Goal: Find specific page/section: Find specific page/section

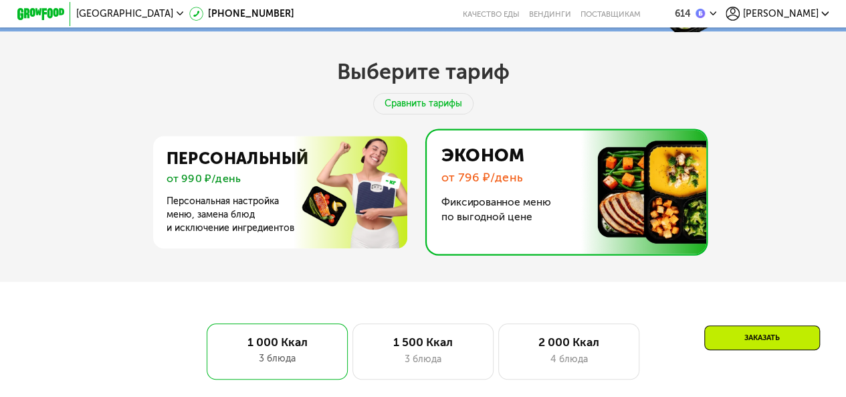
scroll to position [401, 0]
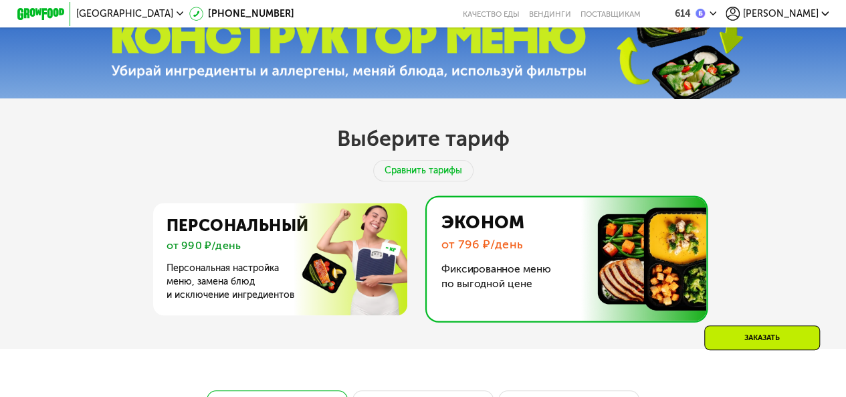
click at [819, 7] on div "[PERSON_NAME]" at bounding box center [777, 14] width 102 height 14
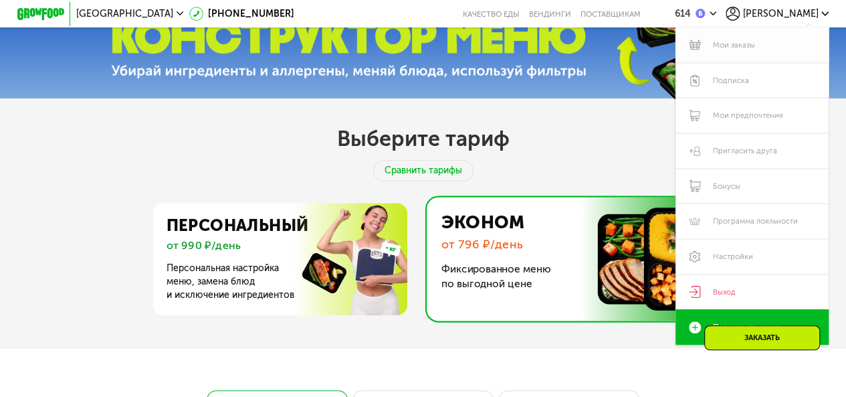
click at [746, 47] on link "Мои заказы" at bounding box center [751, 44] width 152 height 35
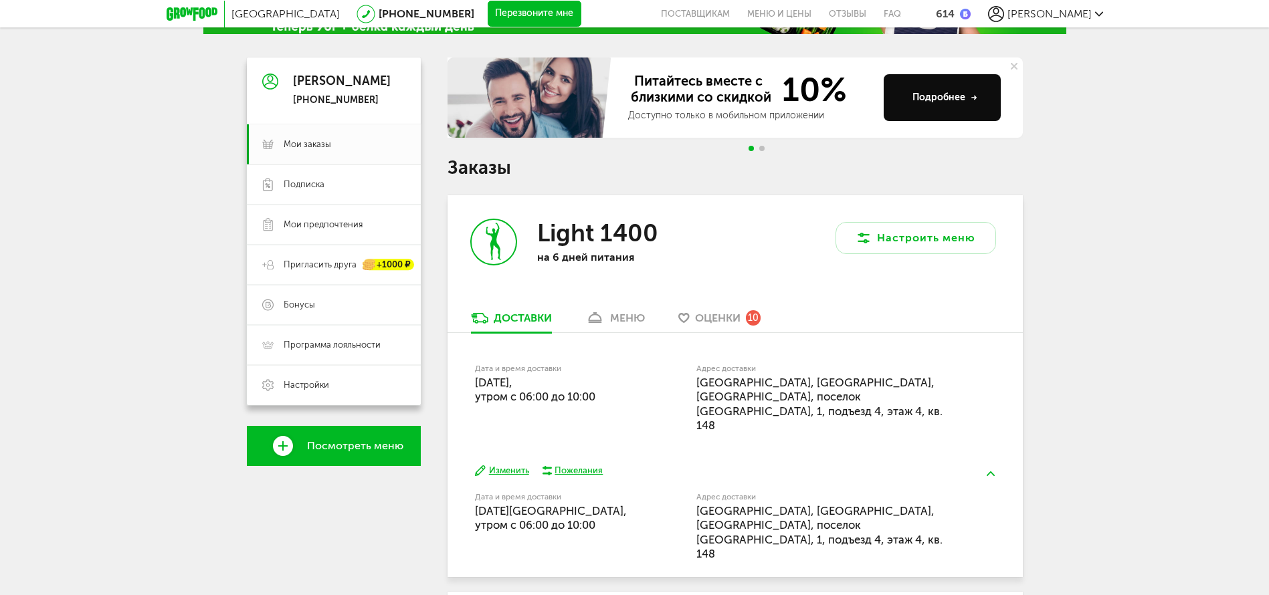
scroll to position [201, 0]
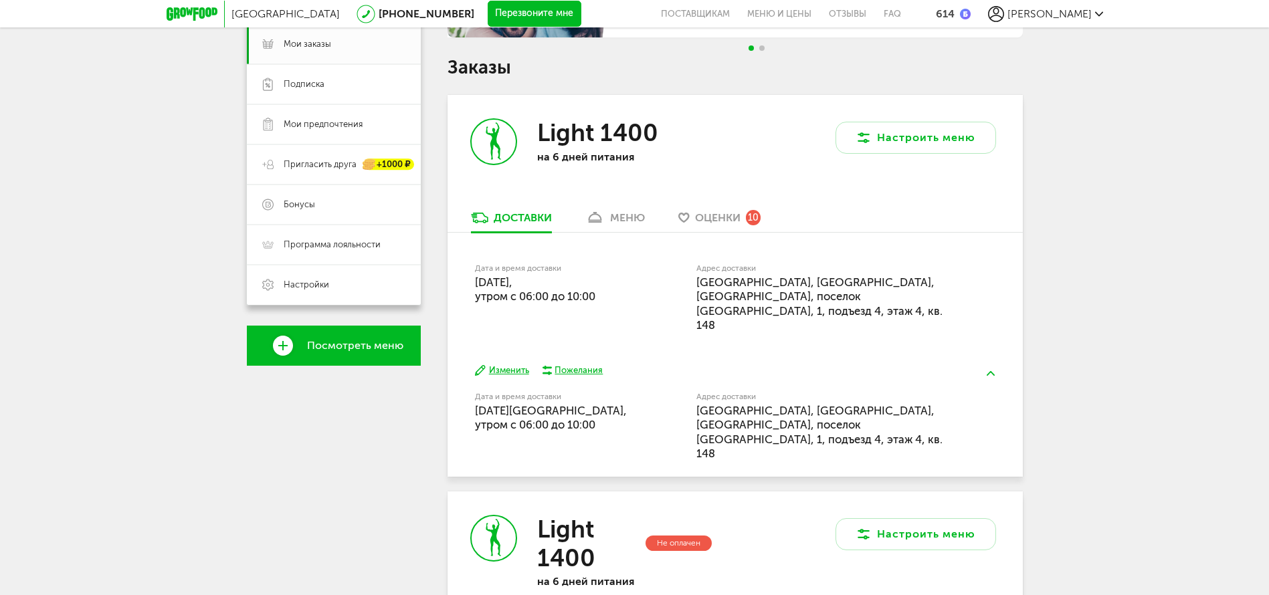
click at [621, 217] on div "меню" at bounding box center [627, 217] width 35 height 13
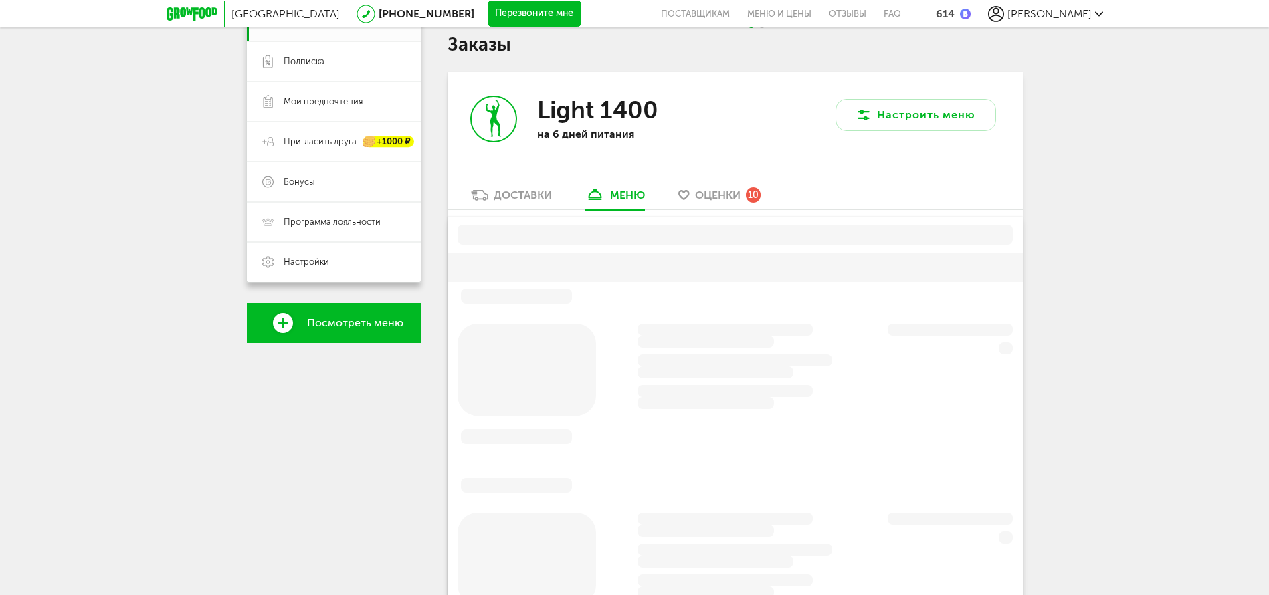
scroll to position [262, 0]
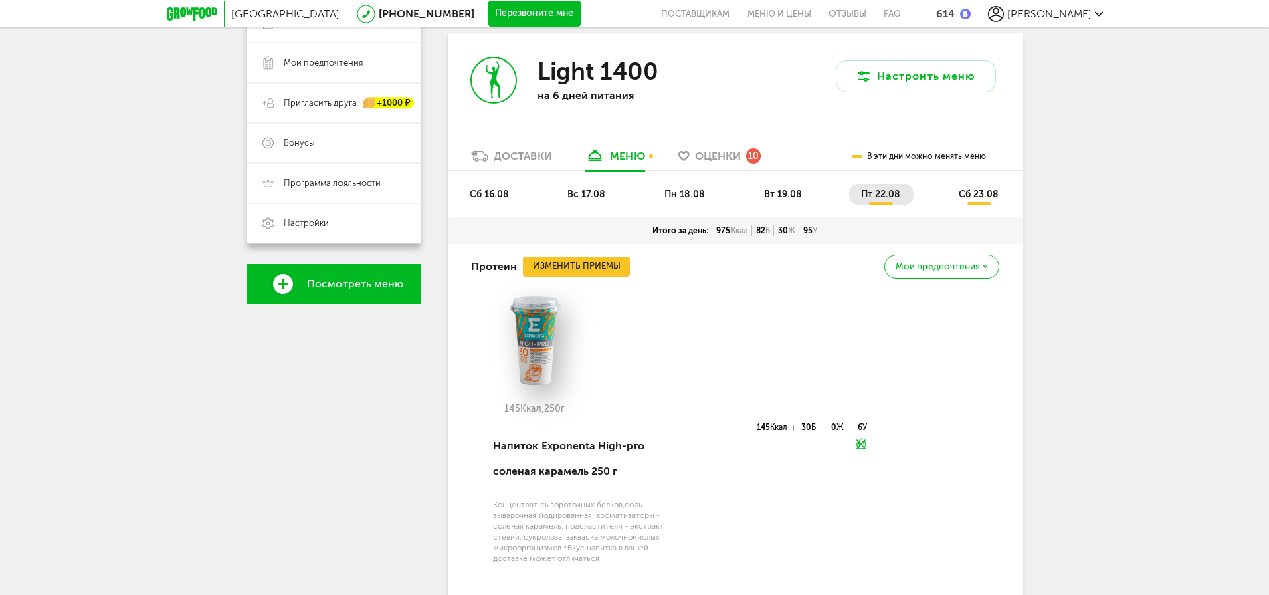
click at [704, 196] on li "пн 18.08" at bounding box center [685, 194] width 66 height 21
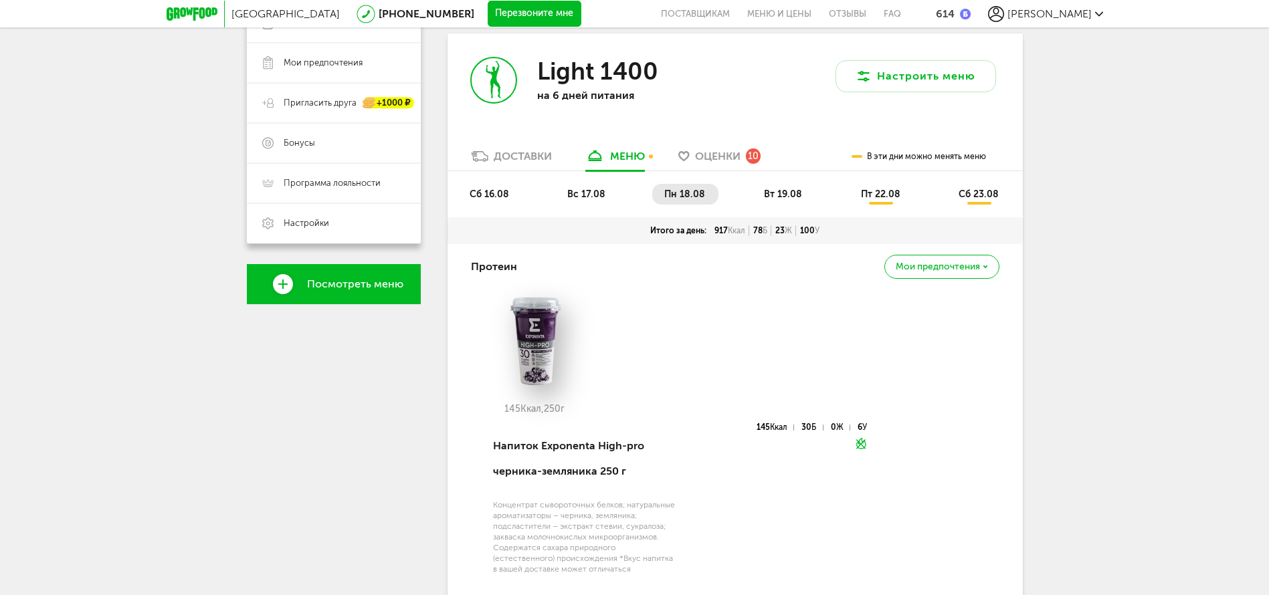
click at [603, 195] on span "вс 17.08" at bounding box center [586, 194] width 38 height 11
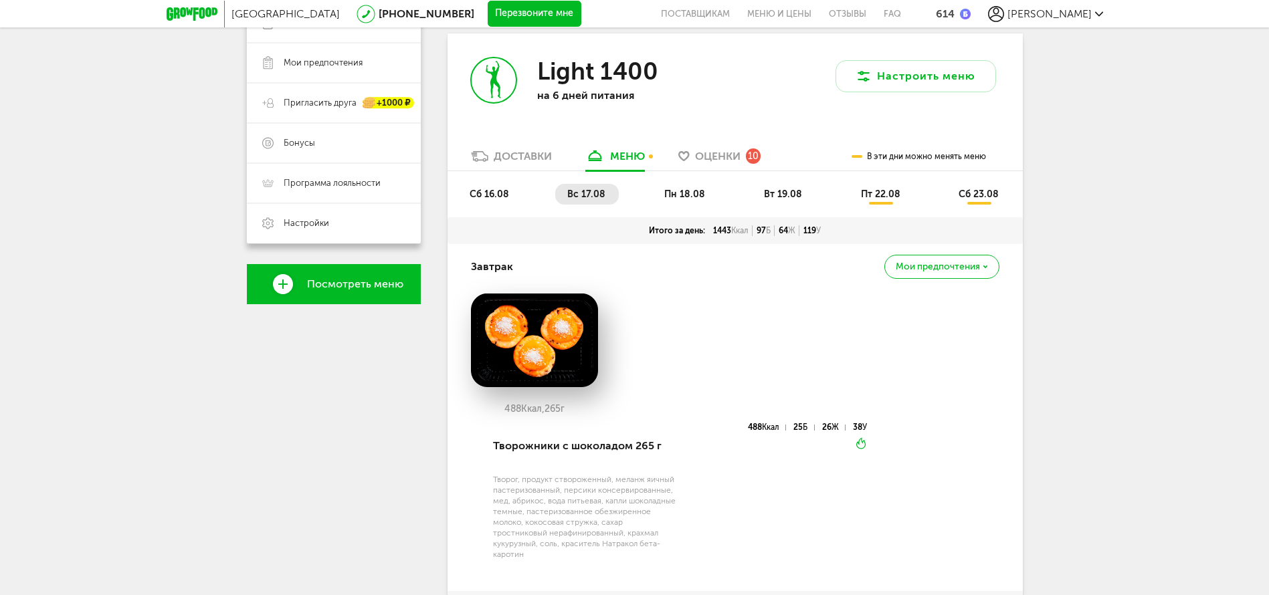
click at [699, 192] on span "пн 18.08" at bounding box center [684, 194] width 41 height 11
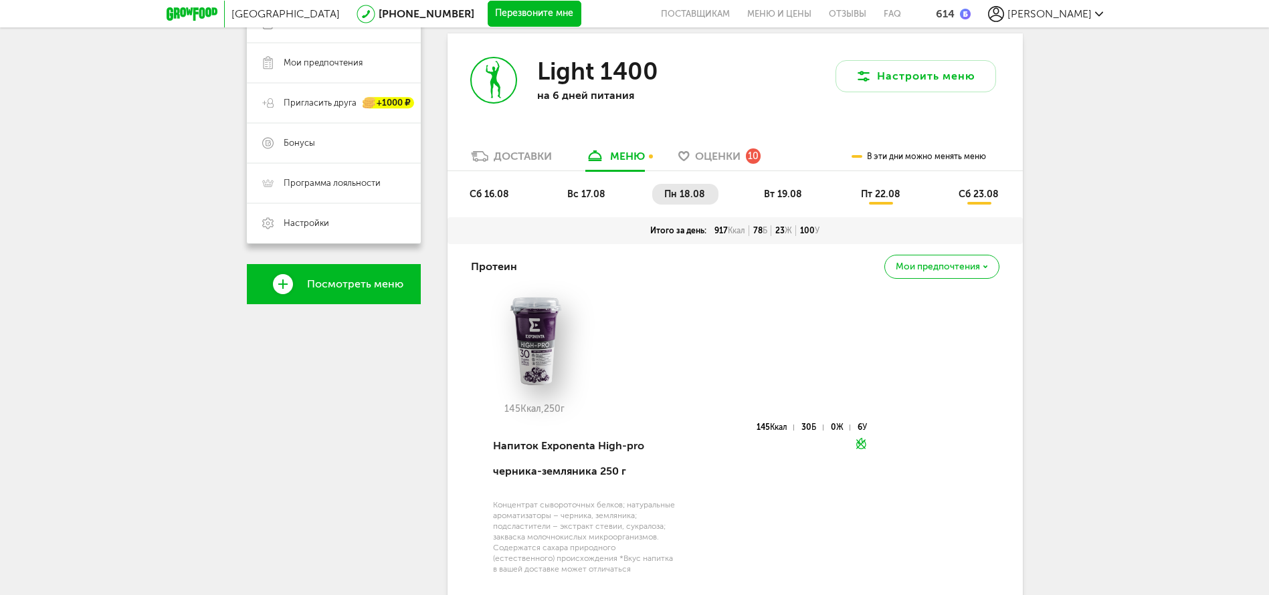
click at [773, 201] on li "вт 19.08" at bounding box center [784, 194] width 64 height 21
click at [697, 191] on span "пн 18.08" at bounding box center [684, 194] width 41 height 11
click at [796, 195] on span "вт 19.08" at bounding box center [783, 194] width 38 height 11
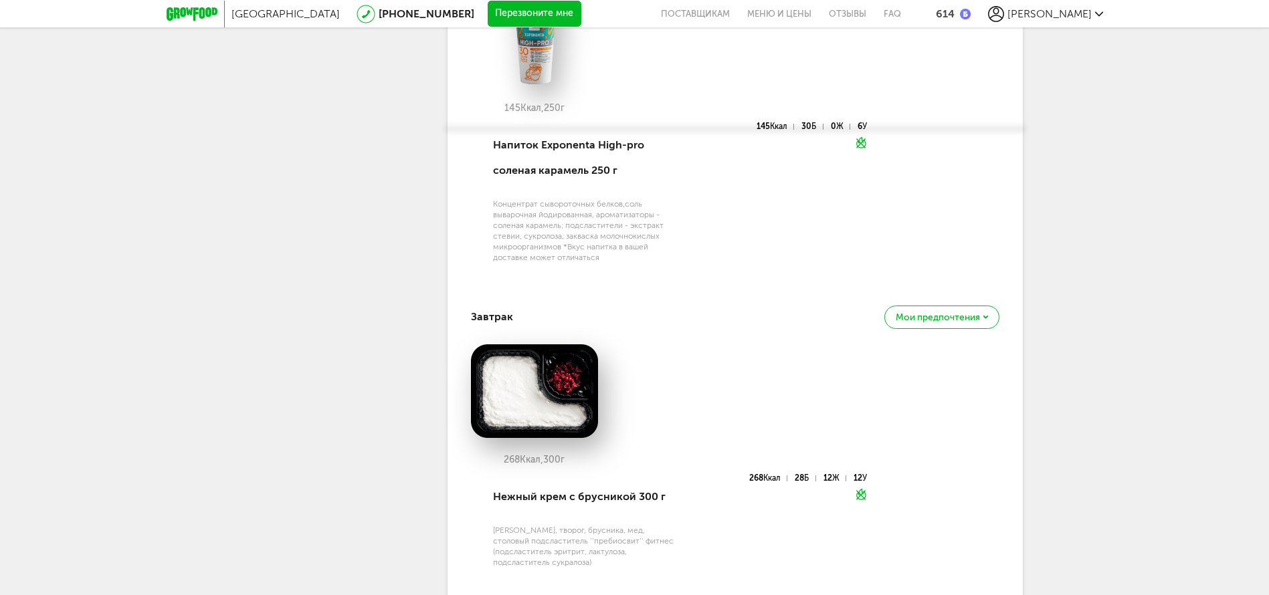
scroll to position [362, 0]
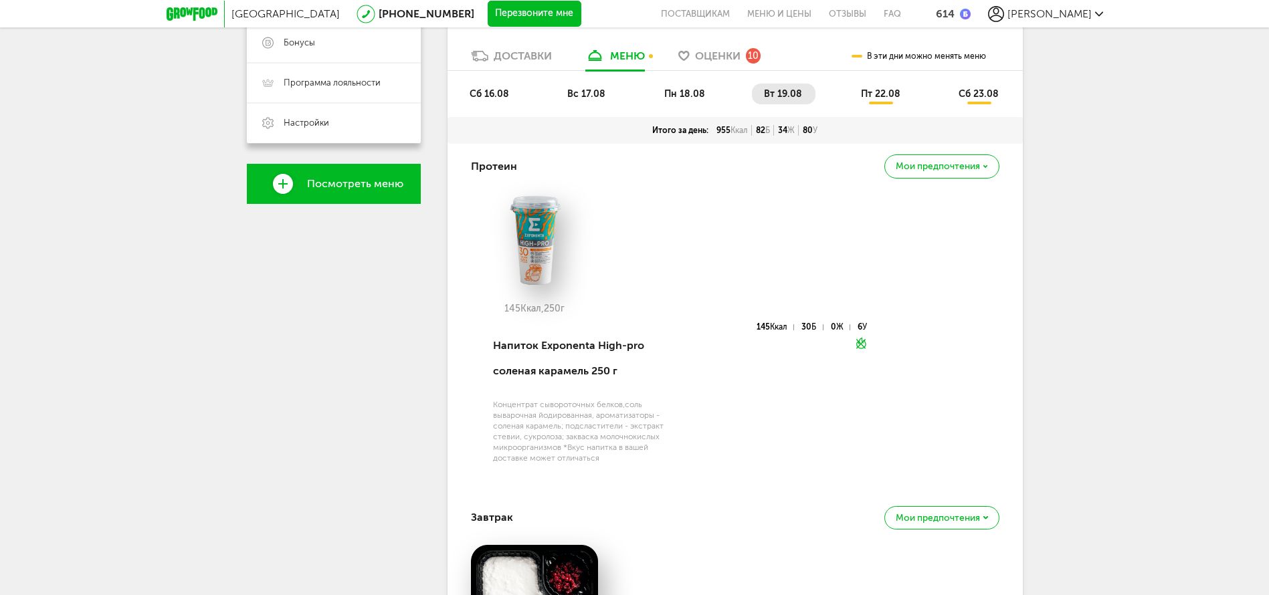
click at [891, 96] on span "пт 22.08" at bounding box center [880, 93] width 39 height 11
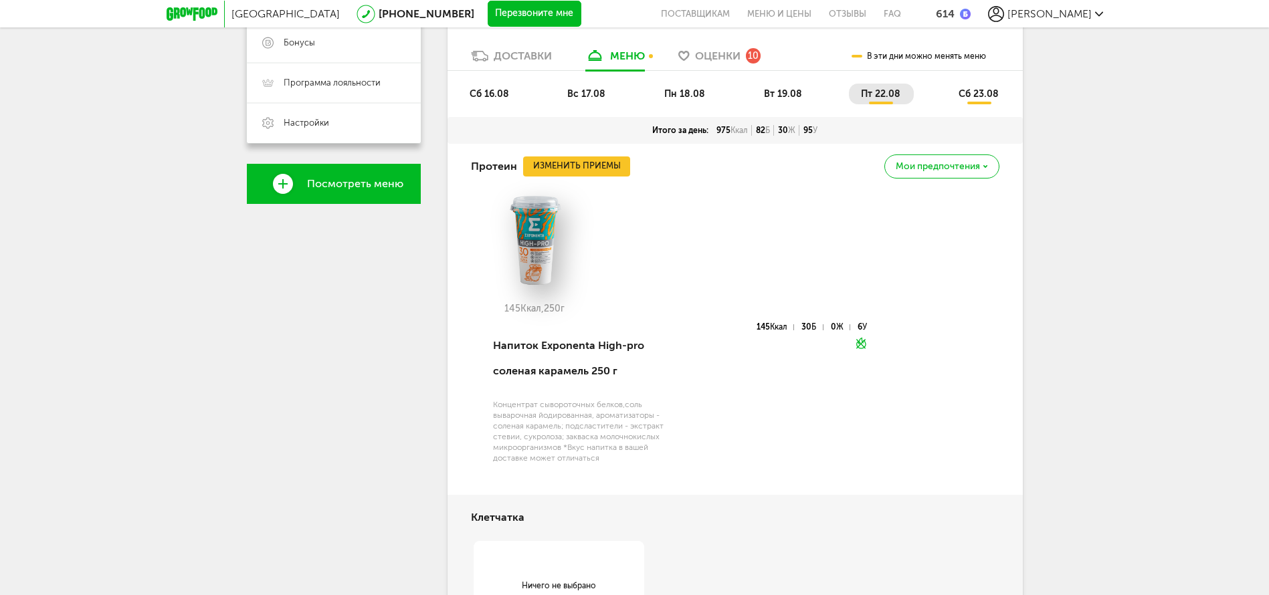
click at [979, 88] on span "сб 23.08" at bounding box center [978, 93] width 40 height 11
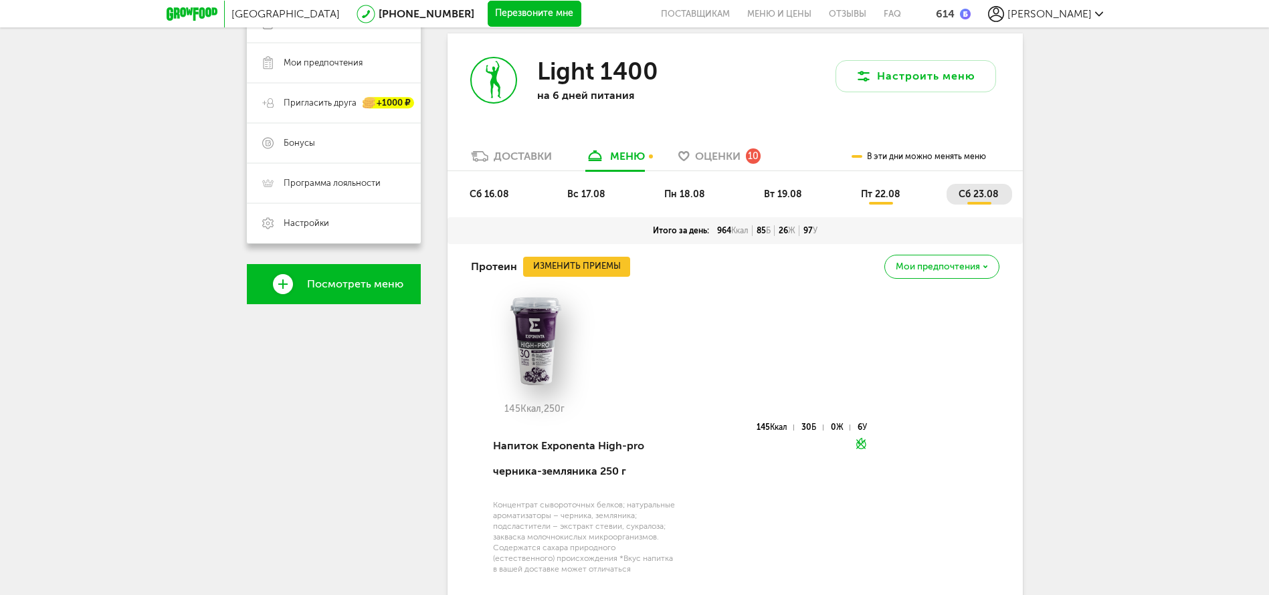
scroll to position [162, 0]
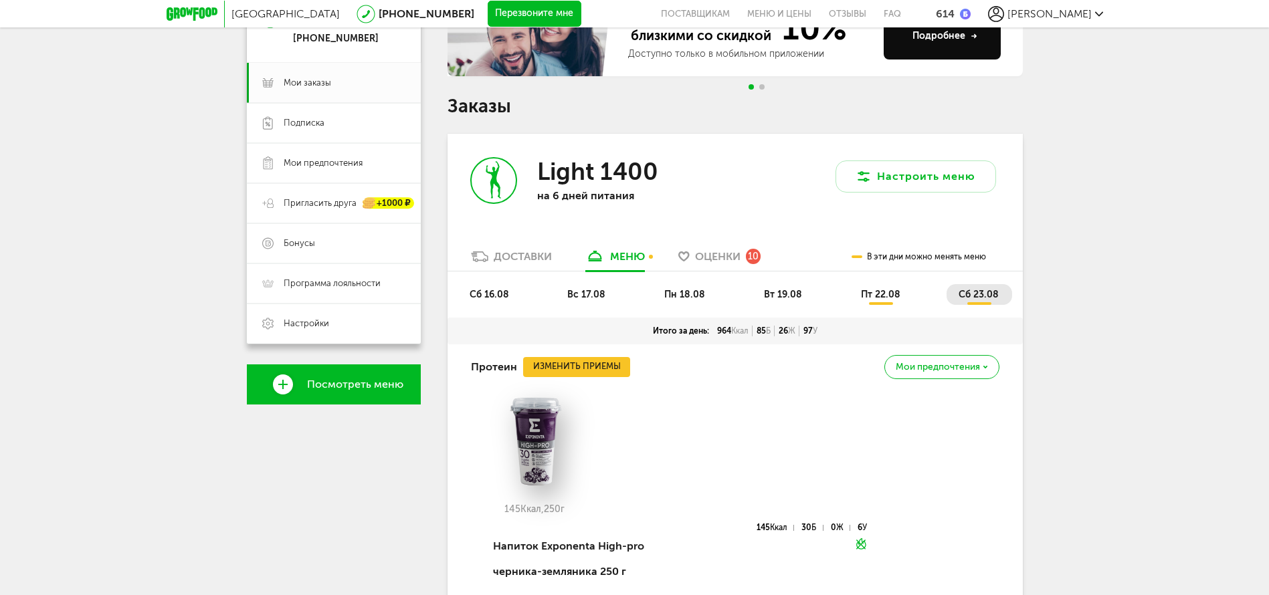
click at [485, 257] on icon at bounding box center [479, 256] width 17 height 11
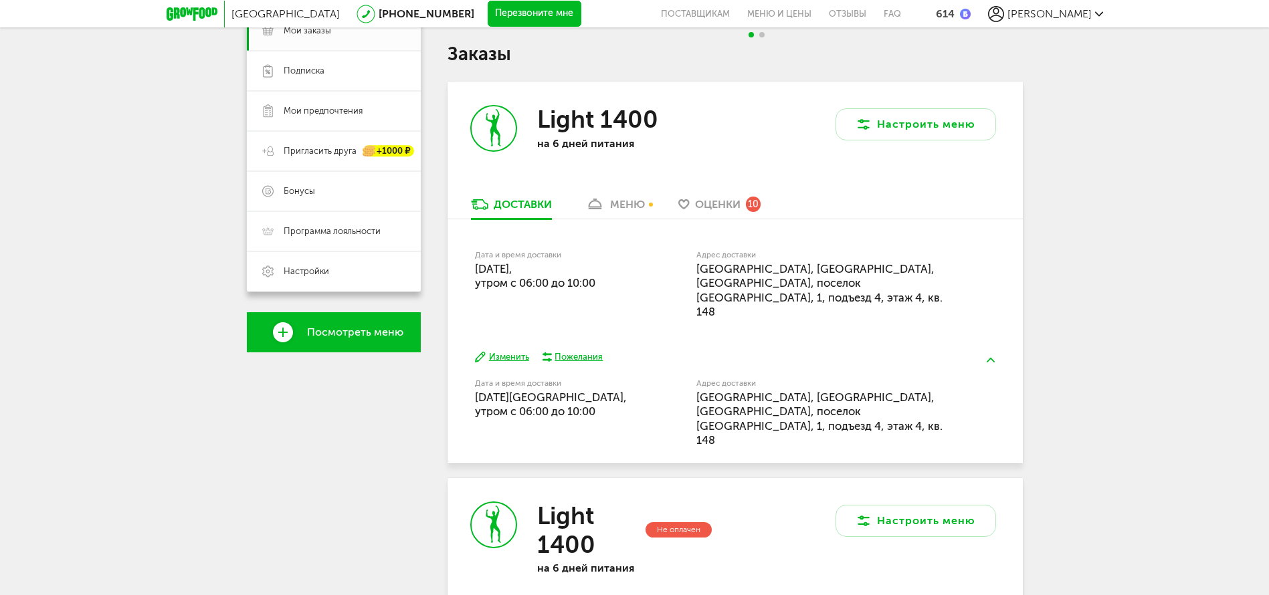
scroll to position [13, 0]
